Goal: Task Accomplishment & Management: Use online tool/utility

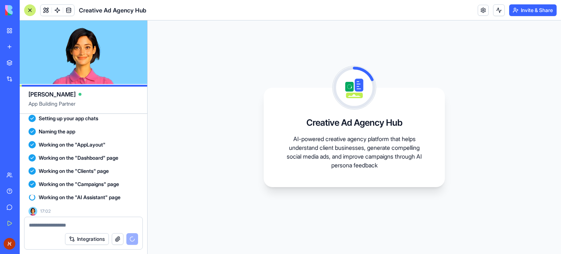
scroll to position [191, 0]
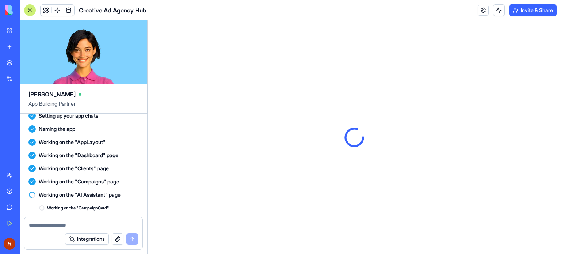
scroll to position [317, 0]
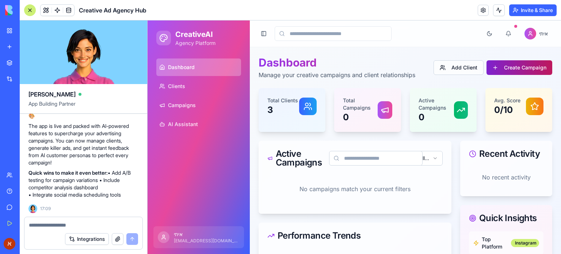
click at [508, 70] on button "Create Campaign" at bounding box center [520, 67] width 66 height 15
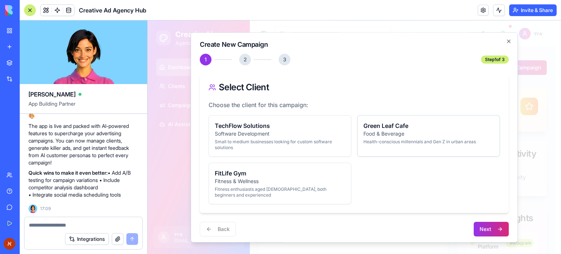
click at [392, 142] on p "Health-conscious millennials and Gen Z in urban areas" at bounding box center [428, 142] width 130 height 6
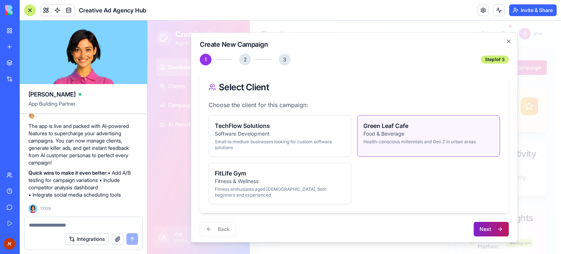
click at [488, 232] on button "Next" at bounding box center [491, 229] width 35 height 15
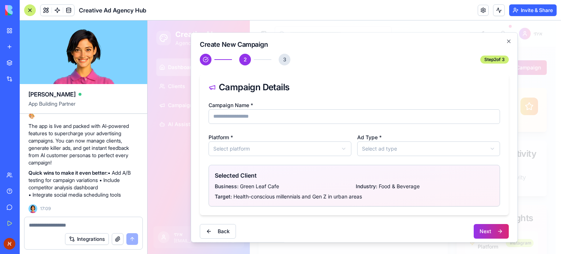
click at [247, 115] on input "Campaign Name *" at bounding box center [354, 116] width 291 height 15
type input "****"
click at [249, 143] on body "CreativeAI Agency Platform Dashboard Clients Campaigns AI Assistant איתי itaih4…" at bounding box center [352, 189] width 408 height 339
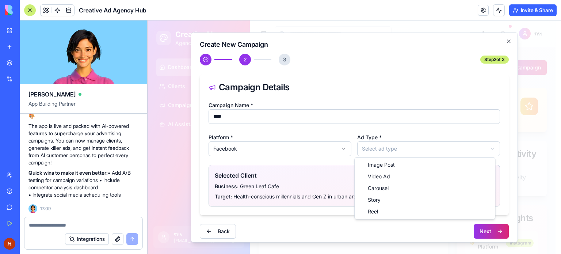
click at [418, 149] on body "CreativeAI Agency Platform Dashboard Clients Campaigns AI Assistant איתי itaih4…" at bounding box center [352, 189] width 408 height 339
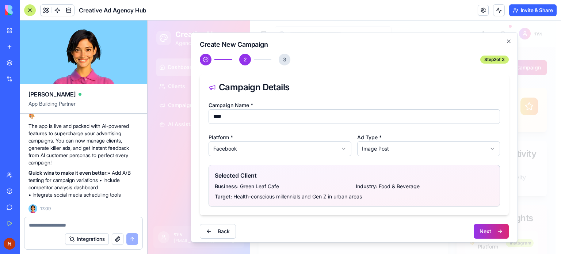
scroll to position [5, 0]
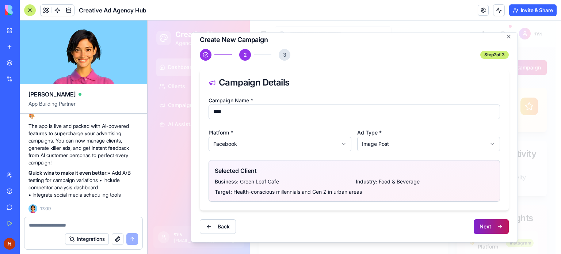
click at [479, 225] on button "Next" at bounding box center [491, 226] width 35 height 15
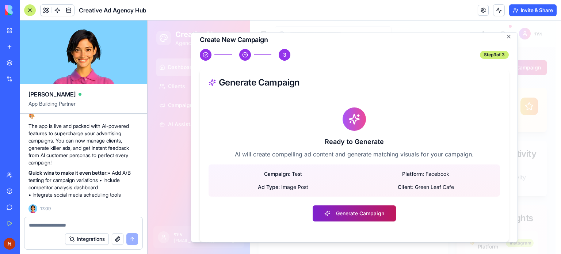
click at [380, 213] on button "Generate Campaign" at bounding box center [354, 213] width 83 height 16
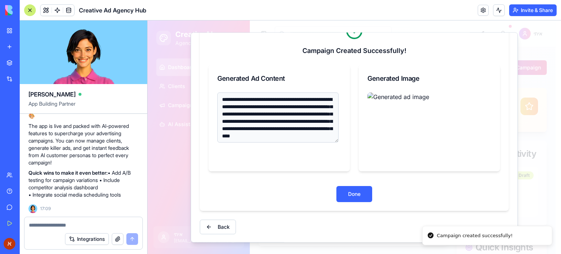
scroll to position [79, 0]
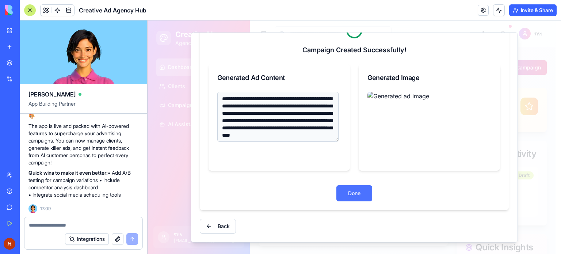
click at [350, 197] on button "Done" at bounding box center [354, 193] width 36 height 16
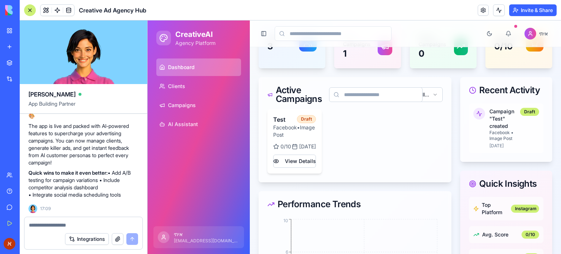
scroll to position [110, 0]
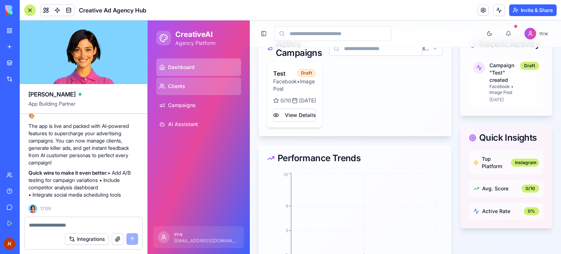
click at [188, 83] on link "Clients" at bounding box center [198, 86] width 85 height 18
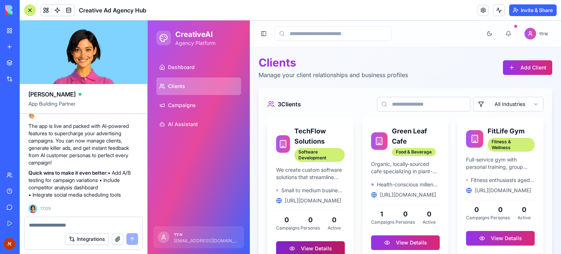
click at [309, 244] on button "View Details" at bounding box center [310, 248] width 69 height 15
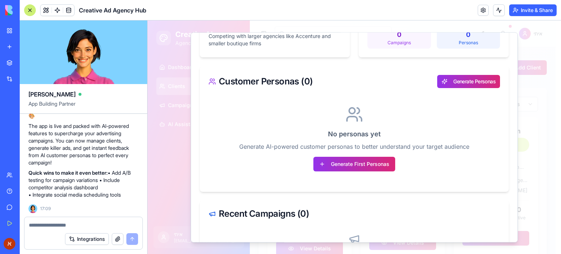
scroll to position [219, 0]
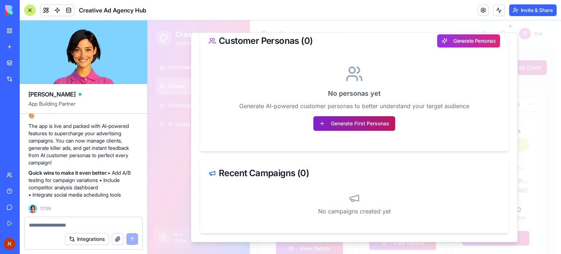
click at [373, 128] on button "Generate First Personas" at bounding box center [354, 123] width 82 height 15
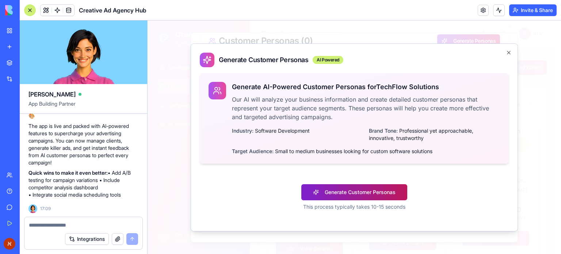
click at [369, 187] on button "Generate Customer Personas" at bounding box center [354, 192] width 106 height 16
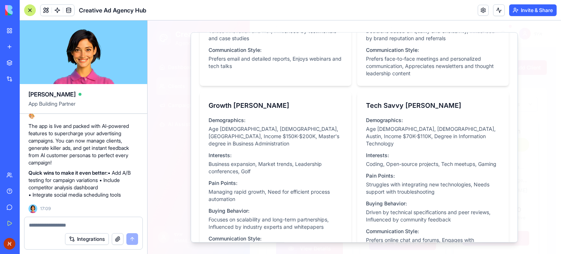
scroll to position [321, 0]
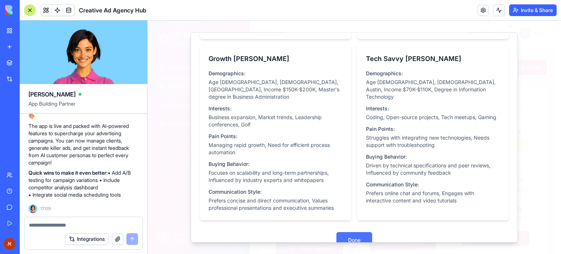
click at [346, 232] on button "Done" at bounding box center [354, 240] width 36 height 16
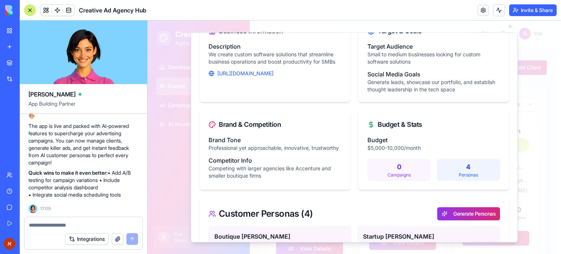
scroll to position [0, 0]
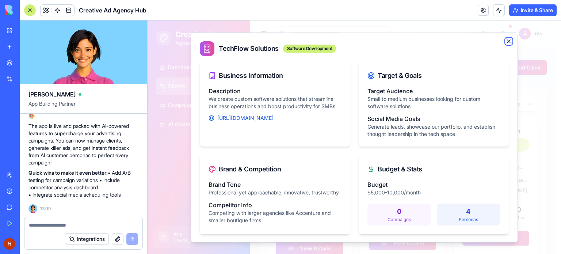
click at [506, 41] on icon "button" at bounding box center [509, 41] width 6 height 6
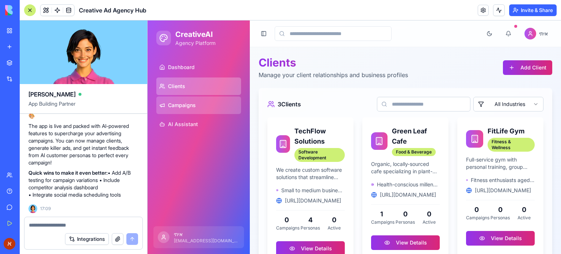
click at [197, 106] on link "Campaigns" at bounding box center [198, 105] width 85 height 18
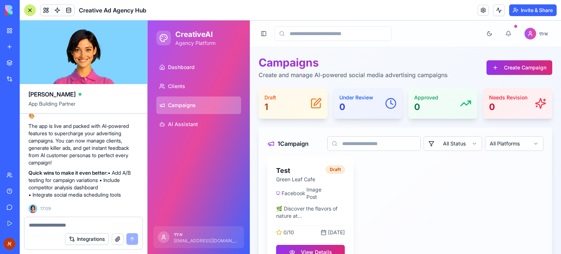
scroll to position [31, 0]
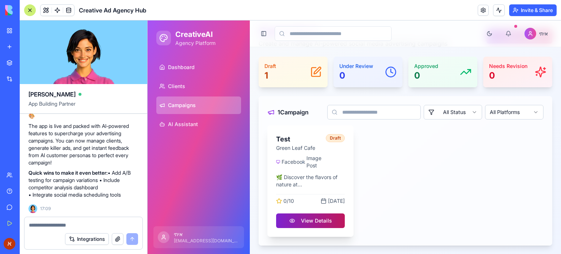
click at [323, 219] on button "View Details" at bounding box center [310, 220] width 69 height 15
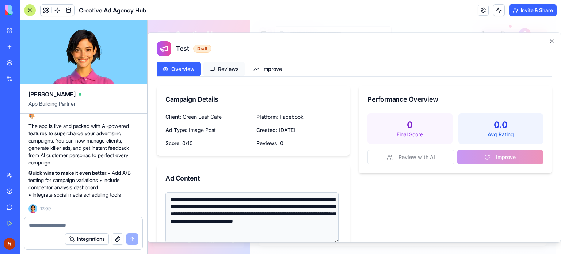
click at [232, 70] on button "Reviews" at bounding box center [223, 69] width 41 height 15
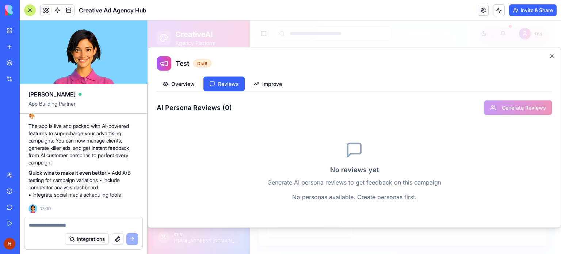
click at [513, 108] on div "AI Persona Reviews ( 0 ) Generate Reviews" at bounding box center [354, 107] width 395 height 15
click at [548, 59] on h2 "Test Draft" at bounding box center [354, 63] width 395 height 15
click at [554, 55] on icon "button" at bounding box center [552, 56] width 6 height 6
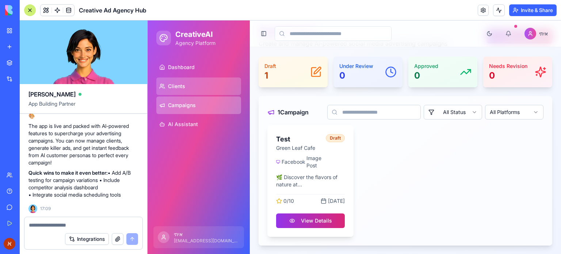
click at [217, 83] on link "Clients" at bounding box center [198, 86] width 85 height 18
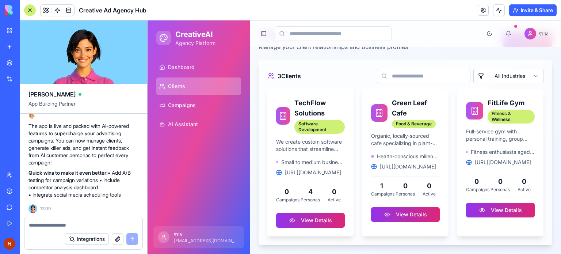
scroll to position [28, 0]
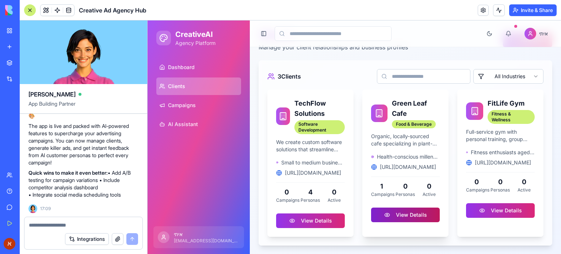
click at [413, 217] on button "View Details" at bounding box center [405, 214] width 69 height 15
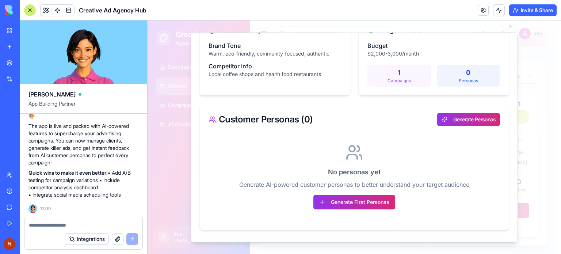
scroll to position [146, 0]
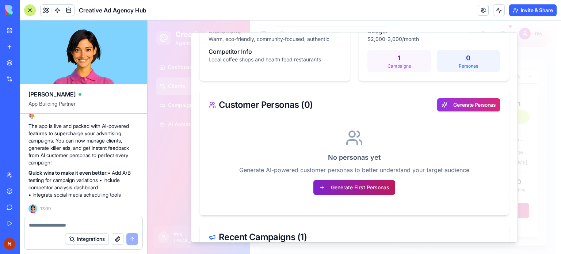
click at [387, 189] on button "Generate First Personas" at bounding box center [354, 187] width 82 height 15
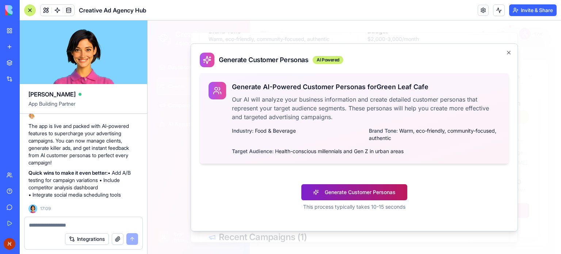
click at [384, 185] on button "Generate Customer Personas" at bounding box center [354, 192] width 106 height 16
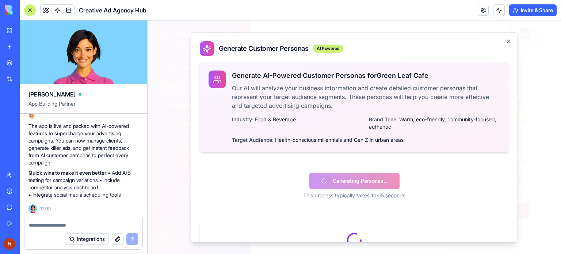
click at [276, 179] on div "Generating Personas... This process typically takes 10-15 seconds" at bounding box center [354, 186] width 309 height 50
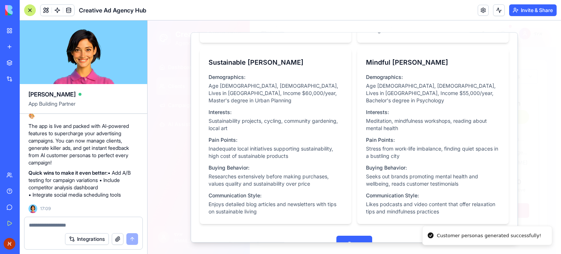
scroll to position [310, 0]
click at [356, 235] on button "Done" at bounding box center [354, 243] width 36 height 16
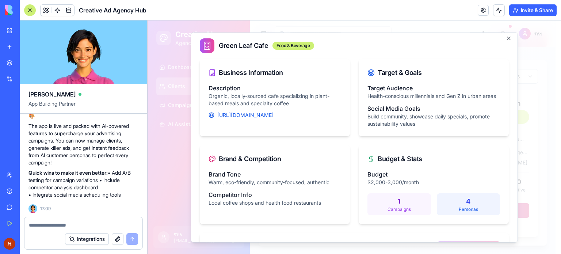
scroll to position [0, 0]
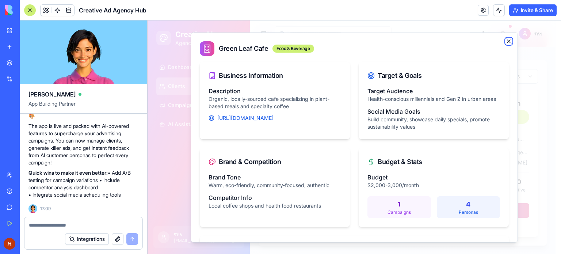
click at [506, 39] on icon "button" at bounding box center [509, 41] width 6 height 6
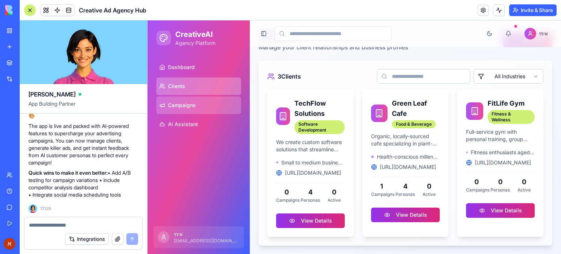
click at [192, 100] on link "Campaigns" at bounding box center [198, 105] width 85 height 18
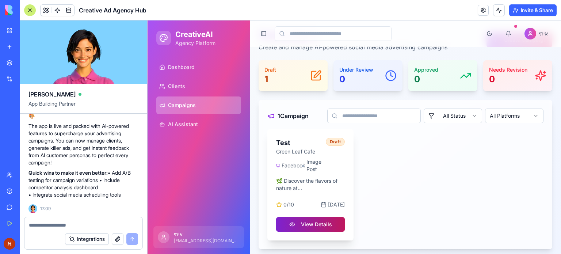
click at [309, 220] on button "View Details" at bounding box center [310, 224] width 69 height 15
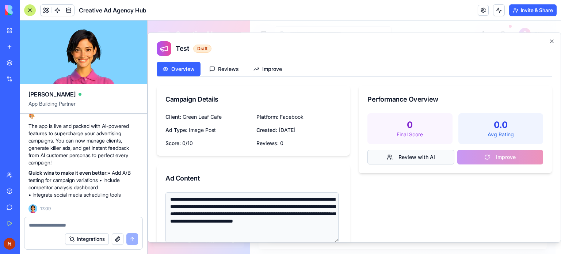
click at [421, 153] on button "Review with AI" at bounding box center [410, 157] width 87 height 15
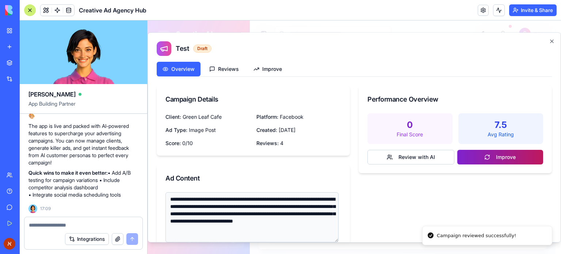
click at [491, 159] on button "Improve" at bounding box center [500, 157] width 86 height 15
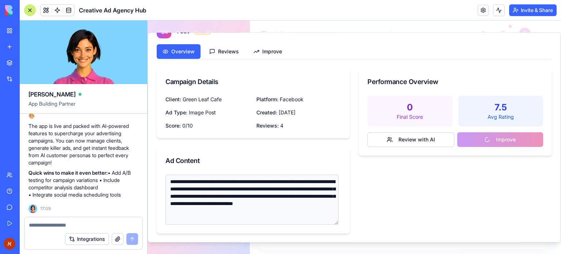
scroll to position [18, 0]
type textarea "**********"
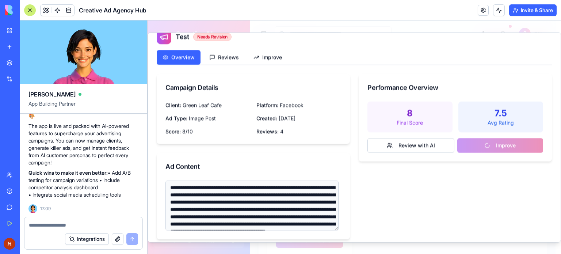
scroll to position [0, 0]
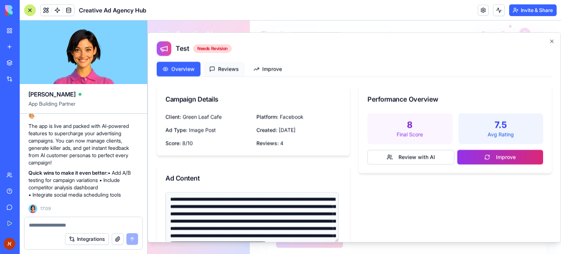
click at [229, 65] on button "Reviews" at bounding box center [223, 69] width 41 height 15
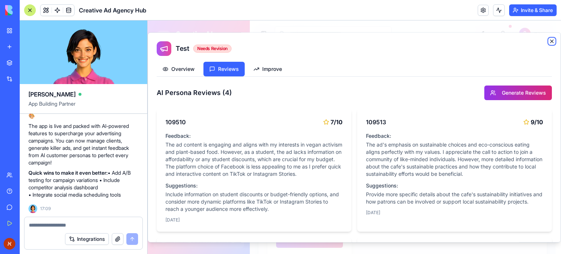
click at [549, 43] on icon "button" at bounding box center [552, 41] width 6 height 6
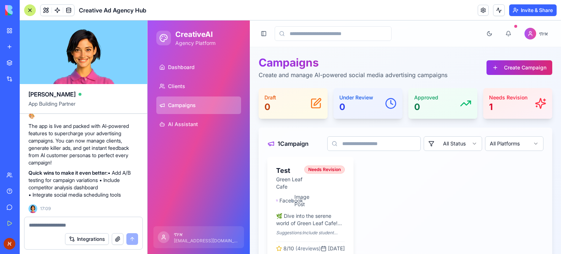
click at [542, 12] on button "Invite & Share" at bounding box center [532, 10] width 47 height 12
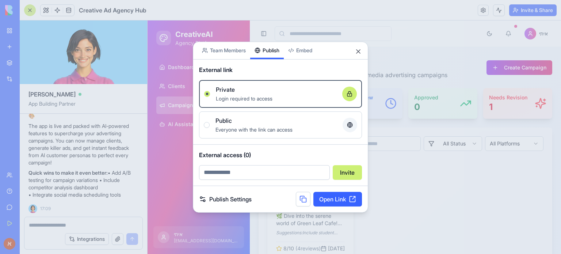
click at [268, 61] on div "Share App Team Members Publish Embed External link Private Login required to ac…" at bounding box center [280, 126] width 175 height 171
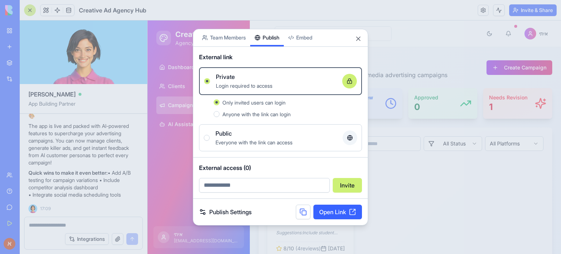
click at [273, 127] on label "Public Everyone with the link can access" at bounding box center [280, 137] width 163 height 27
click at [210, 135] on button "Public Everyone with the link can access" at bounding box center [207, 138] width 6 height 6
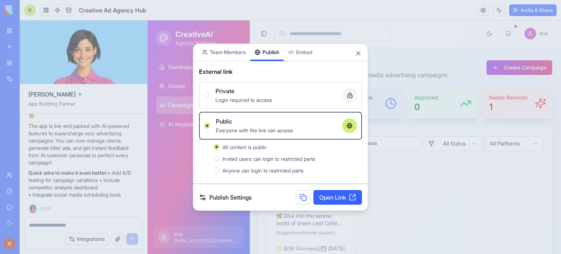
click at [237, 48] on body "BETA My Workspace New app Marketplace Integrations Recent Untitled App AI Logo …" at bounding box center [280, 127] width 561 height 254
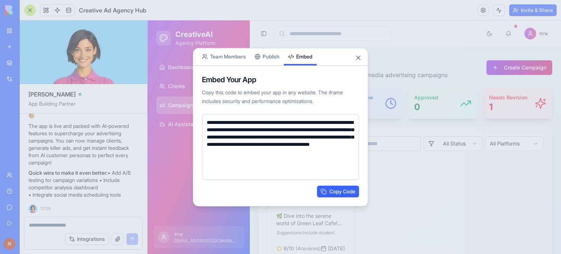
click at [313, 62] on button "Embed" at bounding box center [300, 56] width 33 height 17
click at [276, 60] on button "Publish" at bounding box center [267, 56] width 34 height 17
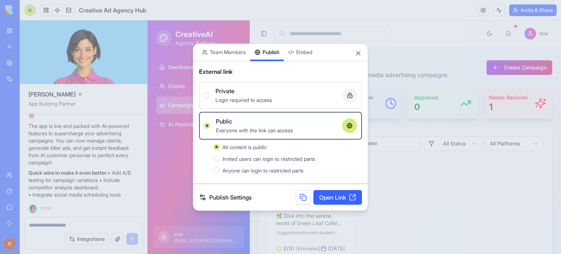
click at [241, 98] on span "Login required to access" at bounding box center [244, 100] width 57 height 6
click at [210, 98] on button "Private Login required to access" at bounding box center [207, 95] width 6 height 6
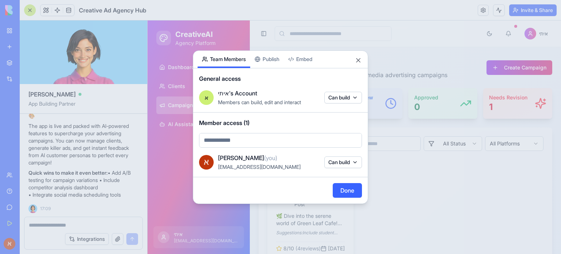
click at [241, 38] on body "BETA My Workspace New app Marketplace Integrations Recent Untitled App AI Logo …" at bounding box center [280, 127] width 561 height 254
click at [247, 142] on body "BETA My Workspace New app Marketplace Integrations Recent Untitled App AI Logo …" at bounding box center [280, 127] width 561 height 254
click at [225, 138] on body "BETA My Workspace New app Marketplace Integrations Recent Untitled App AI Logo …" at bounding box center [280, 127] width 561 height 254
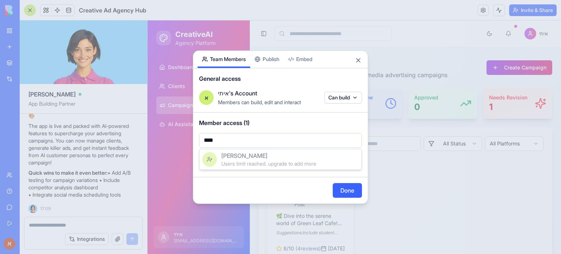
click at [206, 140] on div at bounding box center [280, 127] width 561 height 254
click at [225, 141] on body "BETA My Workspace New app Marketplace Integrations Recent Untitled App AI Logo …" at bounding box center [280, 127] width 561 height 254
click at [225, 141] on div at bounding box center [280, 127] width 561 height 254
click at [213, 141] on body "BETA My Workspace New app Marketplace Integrations Recent Untitled App AI Logo …" at bounding box center [280, 127] width 561 height 254
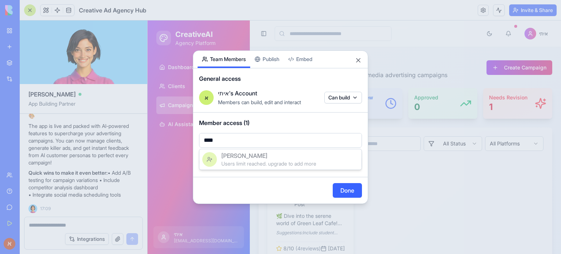
click at [213, 141] on div at bounding box center [280, 127] width 561 height 254
click at [226, 139] on body "BETA My Workspace New app Marketplace Integrations Recent Untitled App AI Logo …" at bounding box center [280, 127] width 561 height 254
click at [243, 142] on div at bounding box center [280, 127] width 561 height 254
click at [242, 138] on body "BETA My Workspace New app Marketplace Integrations Recent Untitled App AI Logo …" at bounding box center [280, 127] width 561 height 254
type input "*"
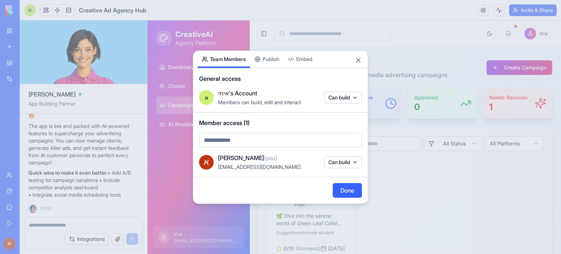
paste input "**********"
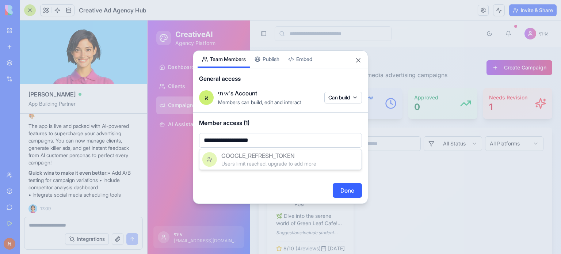
paste input "text"
click at [267, 155] on span "simha.amit@gmail.com" at bounding box center [269, 155] width 96 height 9
click at [295, 141] on body "BETA My Workspace New app Marketplace Integrations Recent Untitled App AI Logo …" at bounding box center [280, 127] width 561 height 254
click at [295, 141] on div at bounding box center [280, 127] width 561 height 254
click at [295, 141] on body "BETA My Workspace New app Marketplace Integrations Recent Untitled App AI Logo …" at bounding box center [280, 127] width 561 height 254
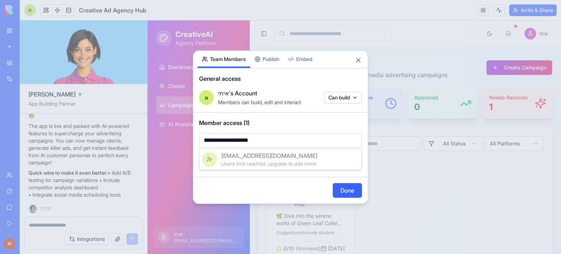
click at [276, 137] on div at bounding box center [280, 127] width 561 height 254
drag, startPoint x: 271, startPoint y: 138, endPoint x: 195, endPoint y: 138, distance: 76.7
click at [195, 138] on body "BETA My Workspace New app Marketplace Integrations Recent Untitled App AI Logo …" at bounding box center [280, 127] width 561 height 254
type input "*"
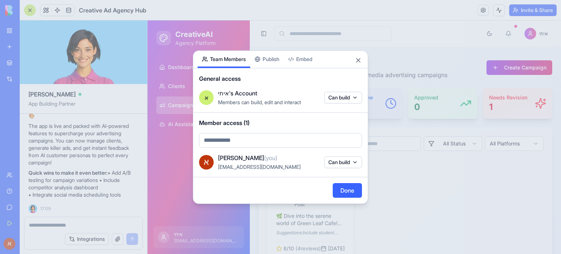
click at [363, 58] on body "BETA My Workspace New app Marketplace Integrations Recent Untitled App AI Logo …" at bounding box center [280, 127] width 561 height 254
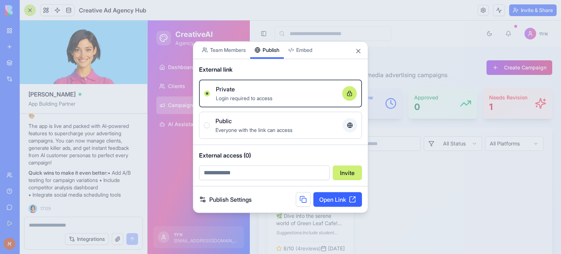
click at [283, 57] on button "Publish" at bounding box center [267, 49] width 34 height 17
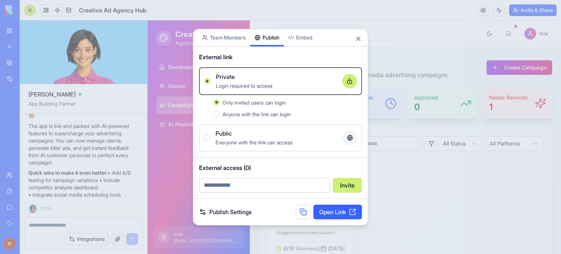
click at [285, 138] on div "Everyone with the link can access" at bounding box center [276, 142] width 121 height 9
click at [210, 137] on button "Public Everyone with the link can access" at bounding box center [207, 138] width 6 height 6
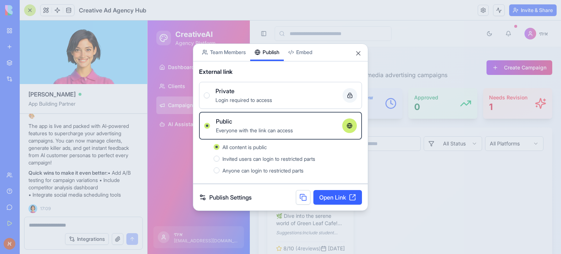
click at [342, 196] on link "Open Link" at bounding box center [337, 197] width 49 height 15
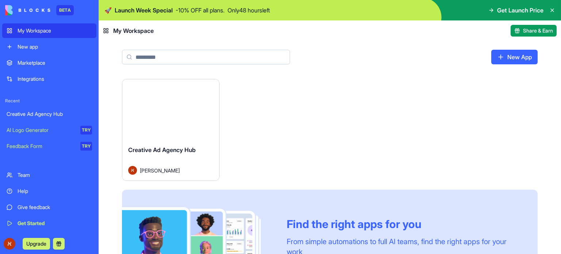
click at [34, 10] on img at bounding box center [27, 10] width 45 height 10
click at [333, 74] on div "New App" at bounding box center [330, 60] width 462 height 38
click at [31, 9] on img at bounding box center [27, 10] width 45 height 10
